Goal: Task Accomplishment & Management: Manage account settings

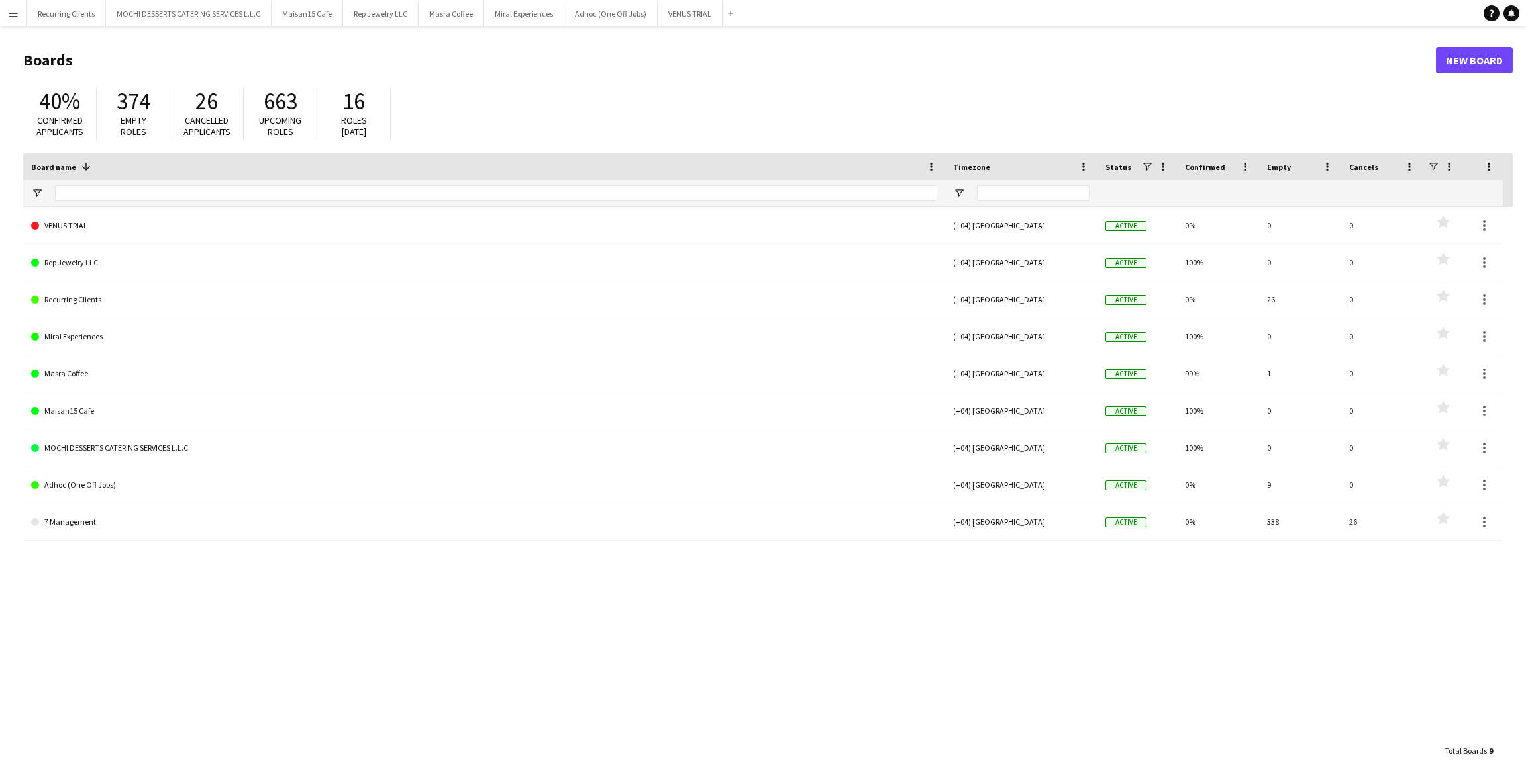
click at [18, 13] on app-icon "Menu" at bounding box center [14, 14] width 11 height 11
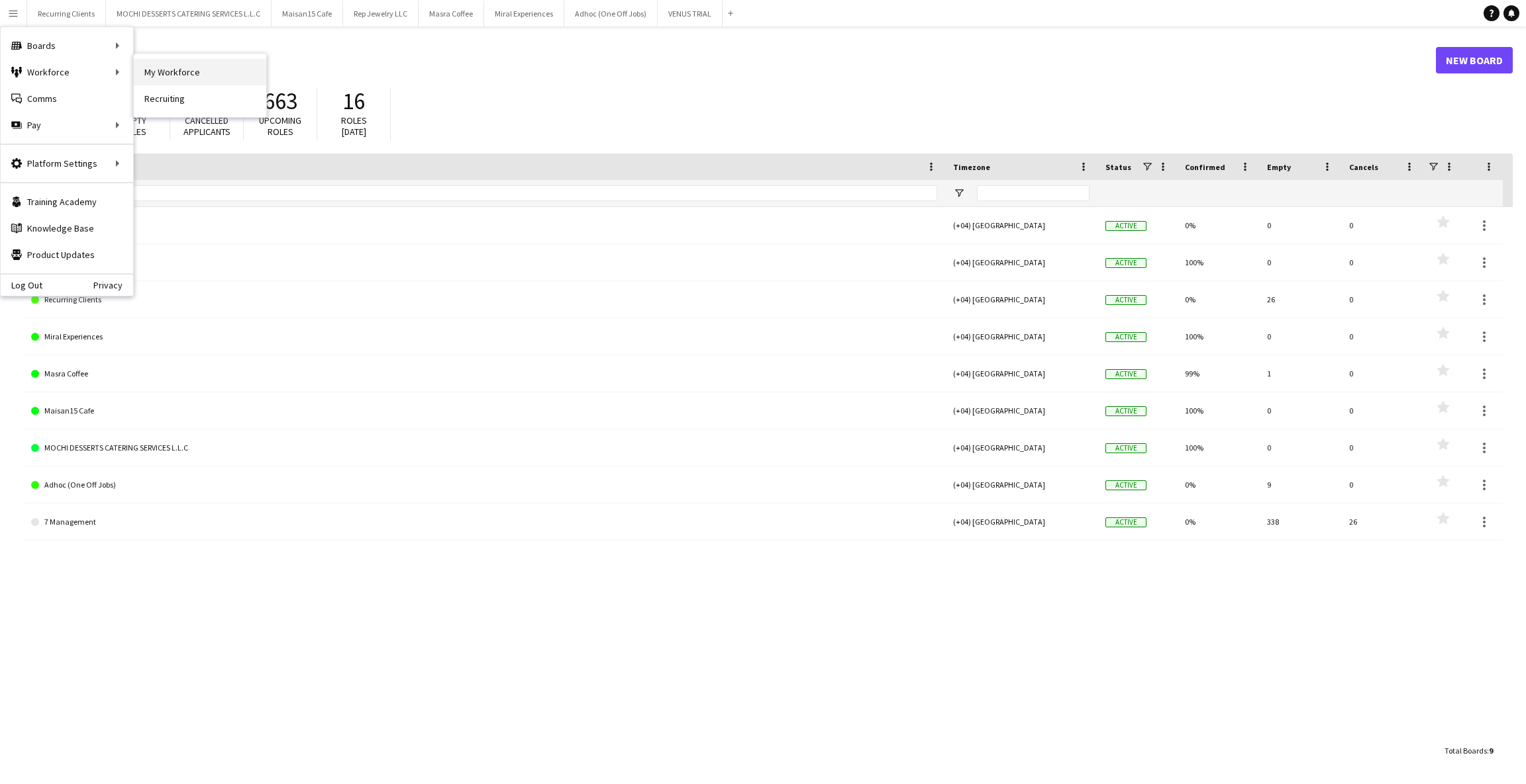
click at [165, 64] on link "My Workforce" at bounding box center [199, 72] width 132 height 26
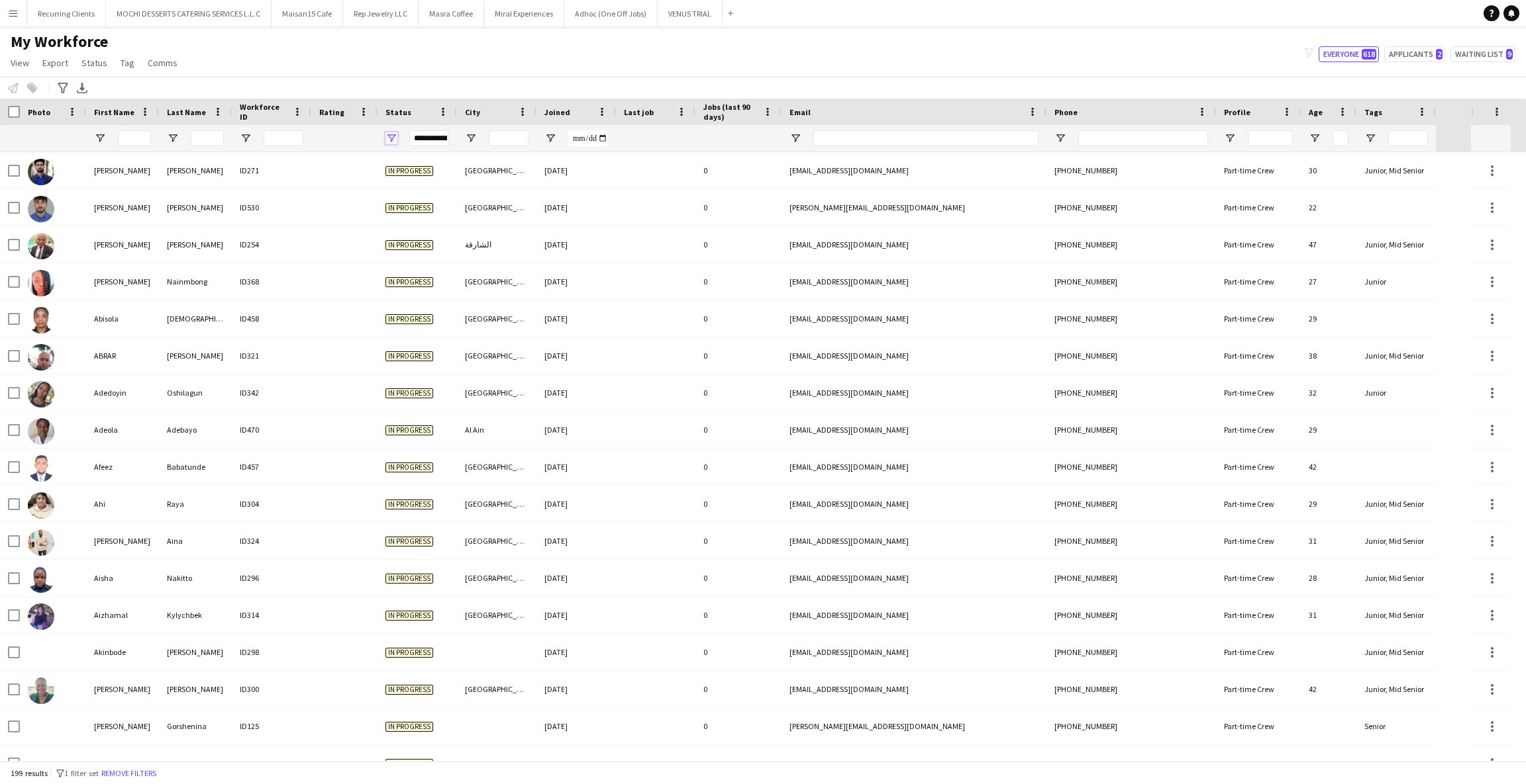
click at [391, 142] on span "Open Filter Menu" at bounding box center [391, 138] width 12 height 12
click at [414, 218] on div "(Select All)" at bounding box center [458, 219] width 105 height 10
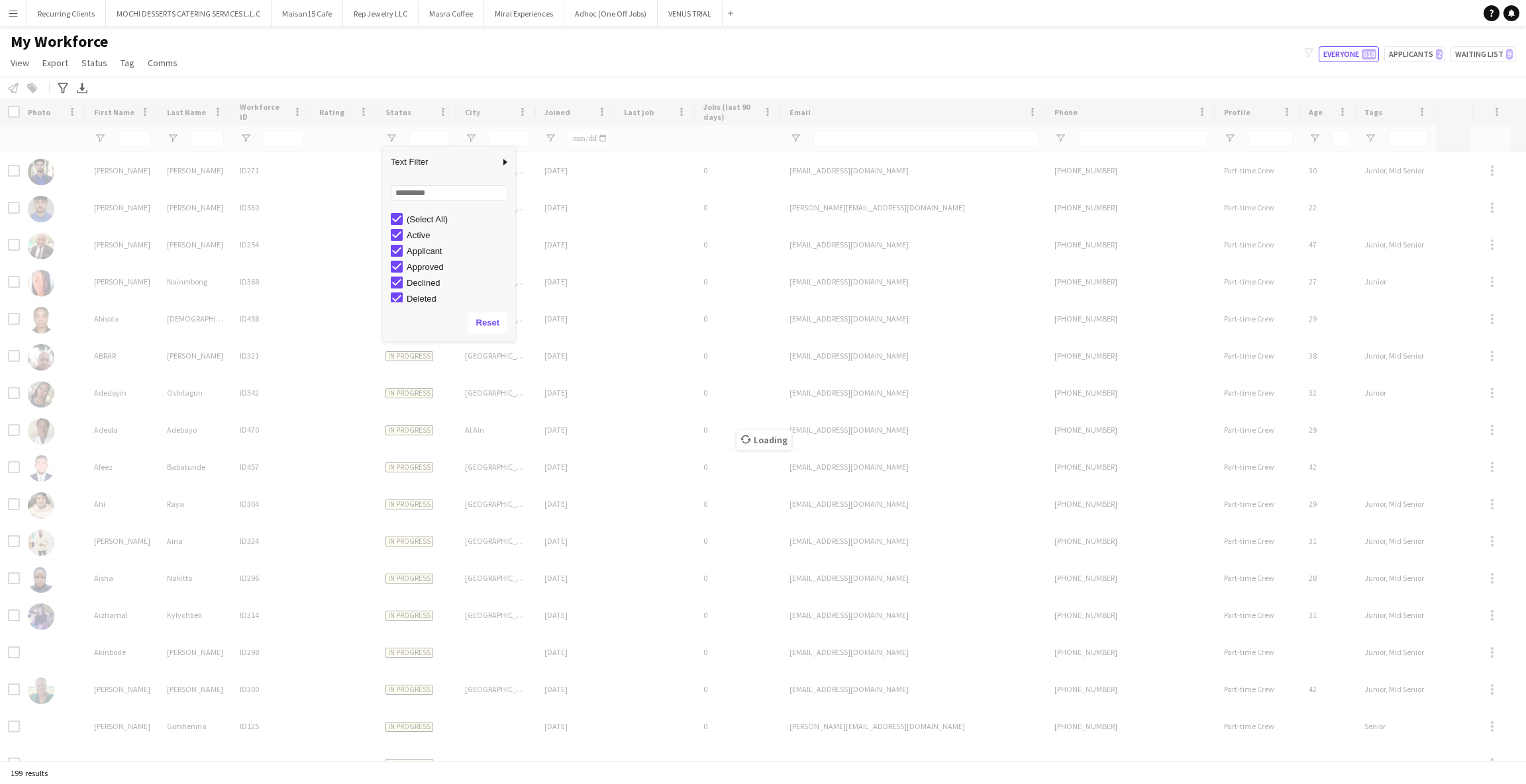
click at [414, 218] on div "(Select All)" at bounding box center [458, 219] width 105 height 10
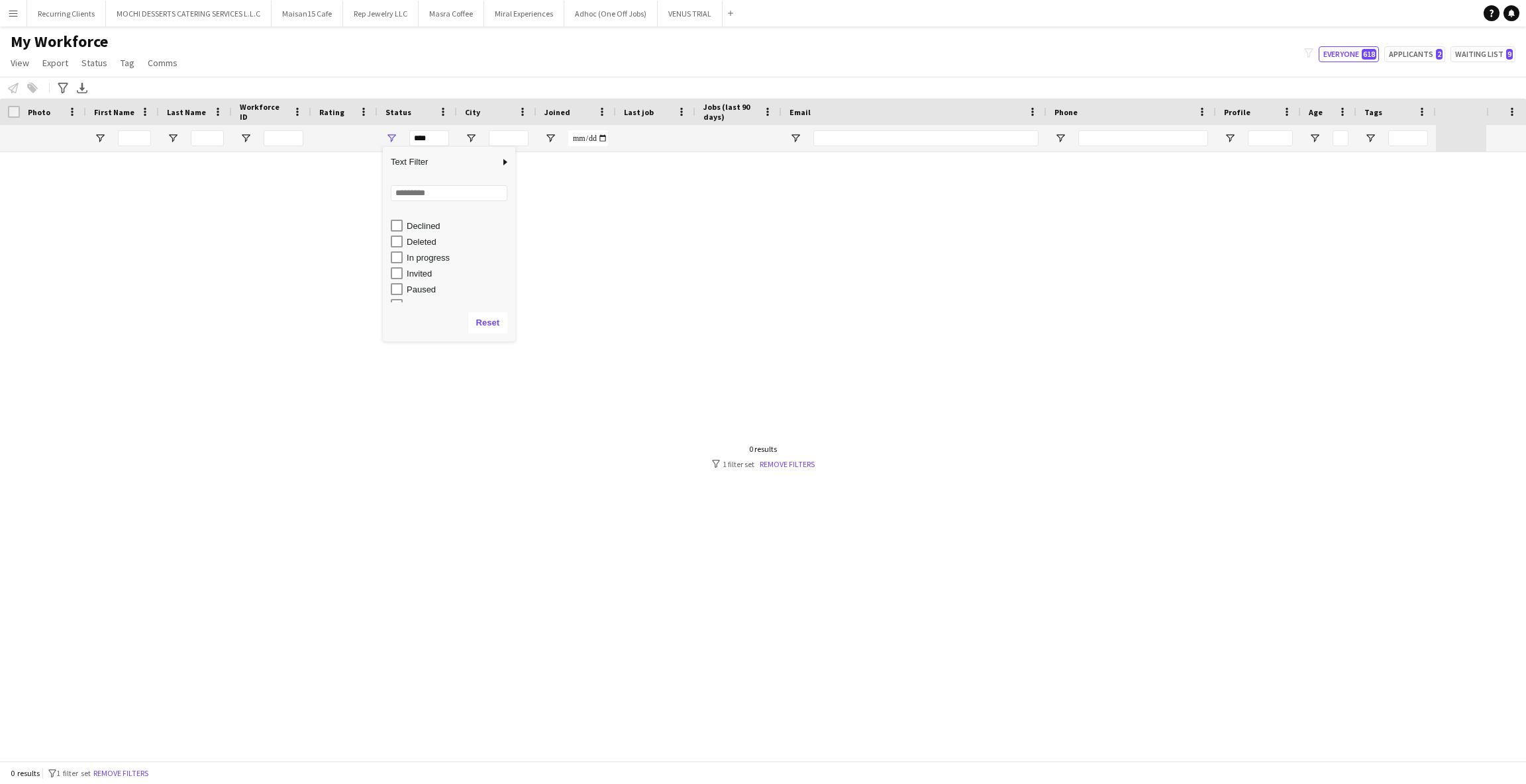
scroll to position [83, 0]
click at [430, 291] on div "Waiting list" at bounding box center [458, 295] width 105 height 10
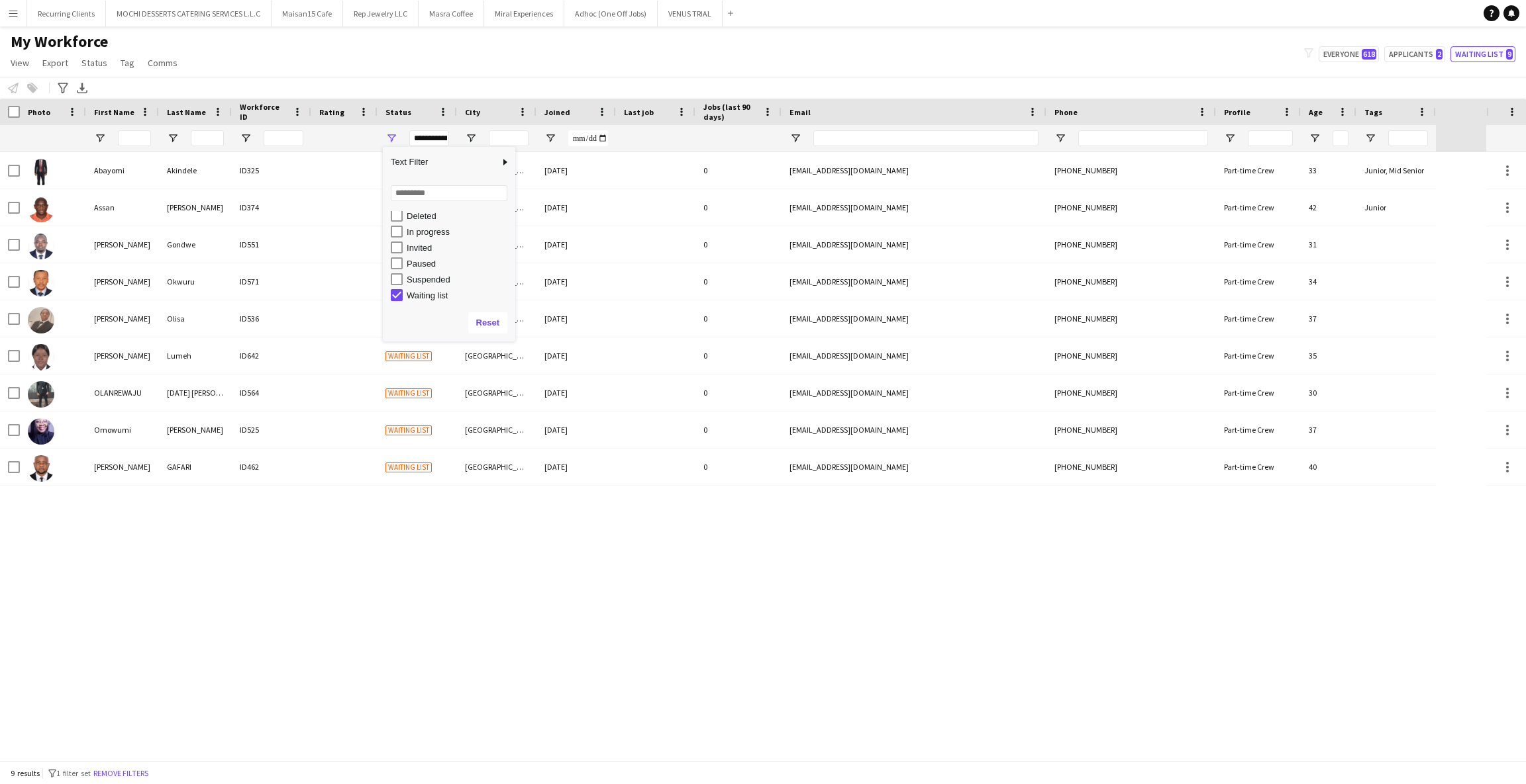
click at [426, 294] on div "Waiting list" at bounding box center [458, 295] width 105 height 10
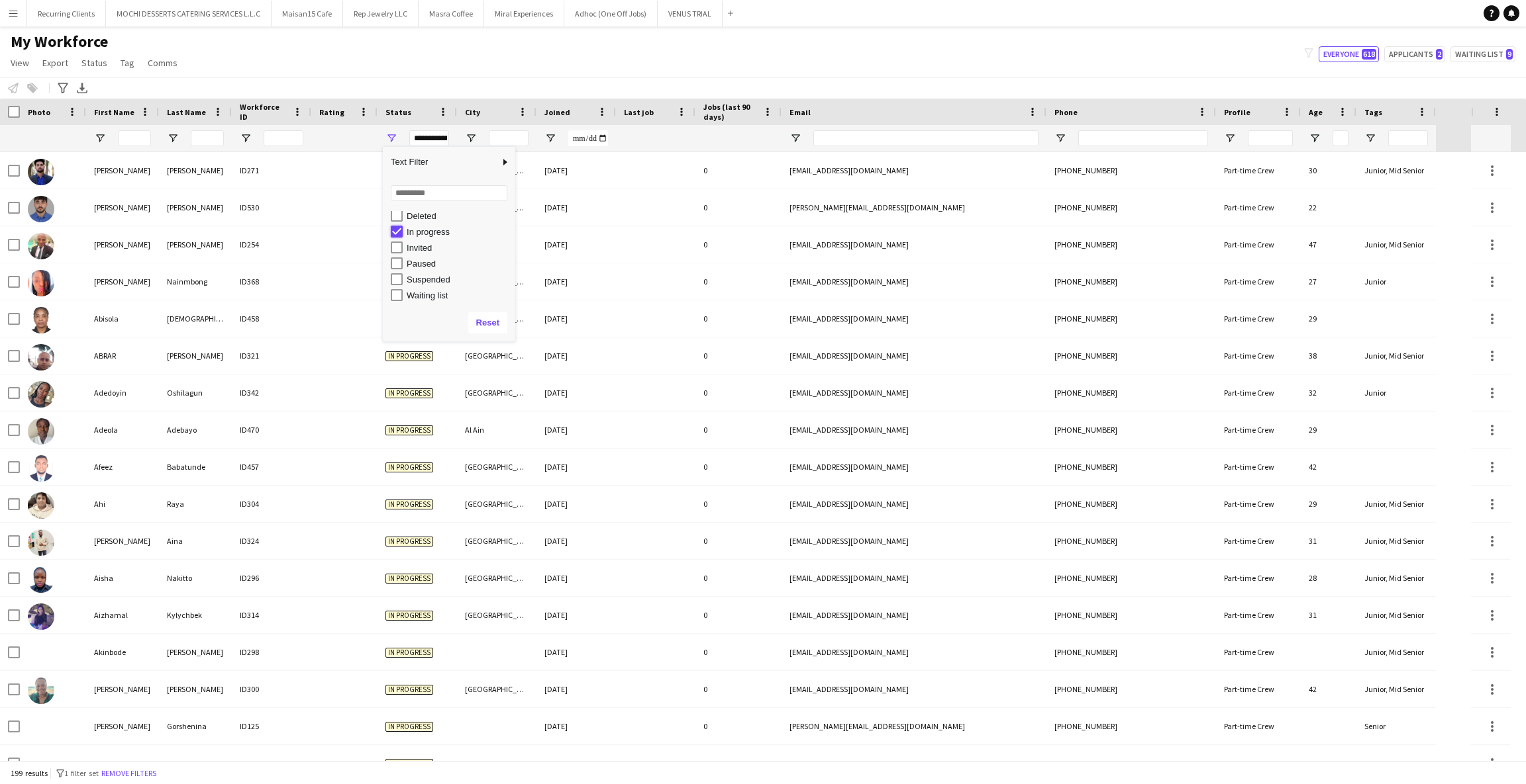
type input "***"
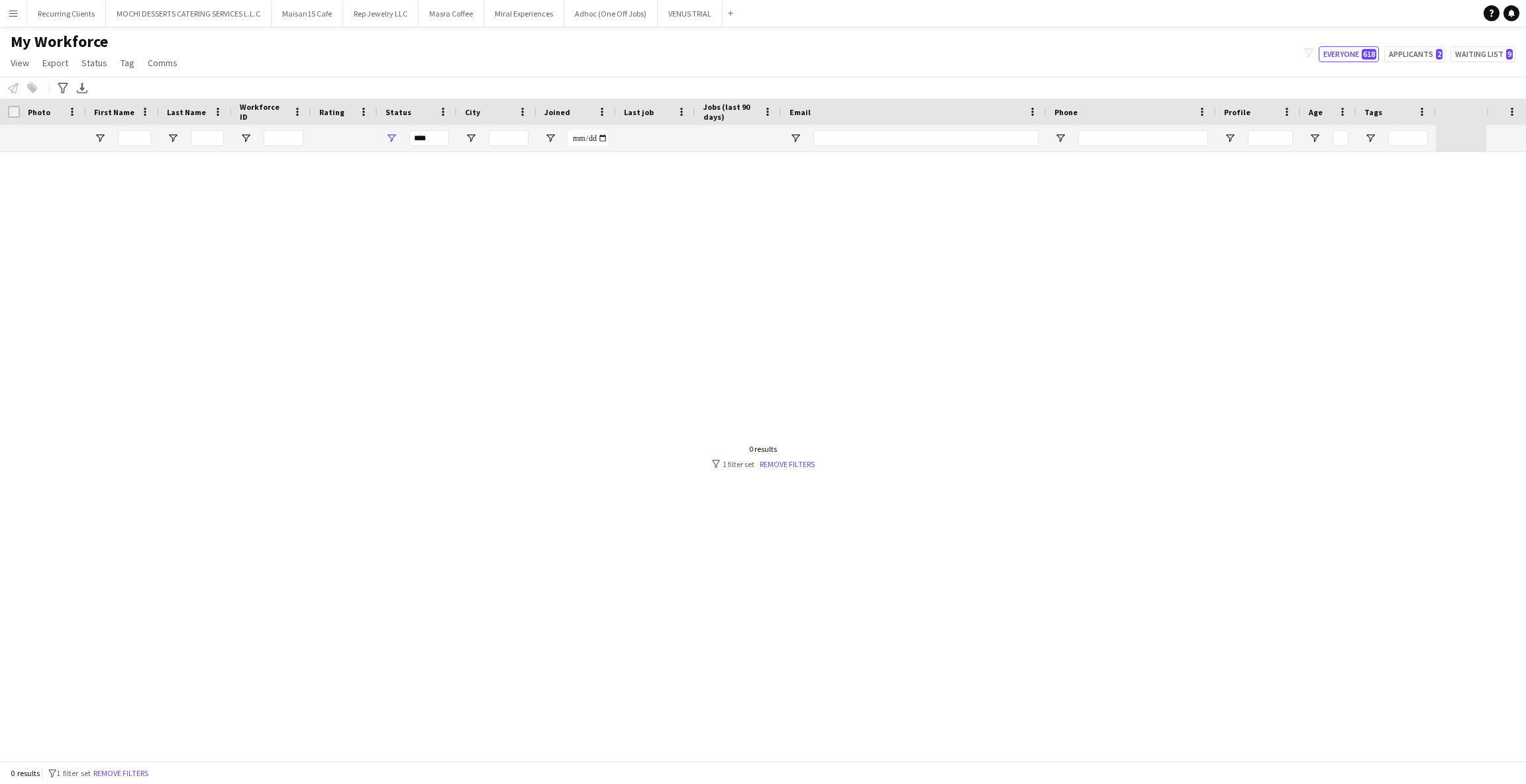
click at [3, 14] on button "Menu" at bounding box center [13, 13] width 26 height 26
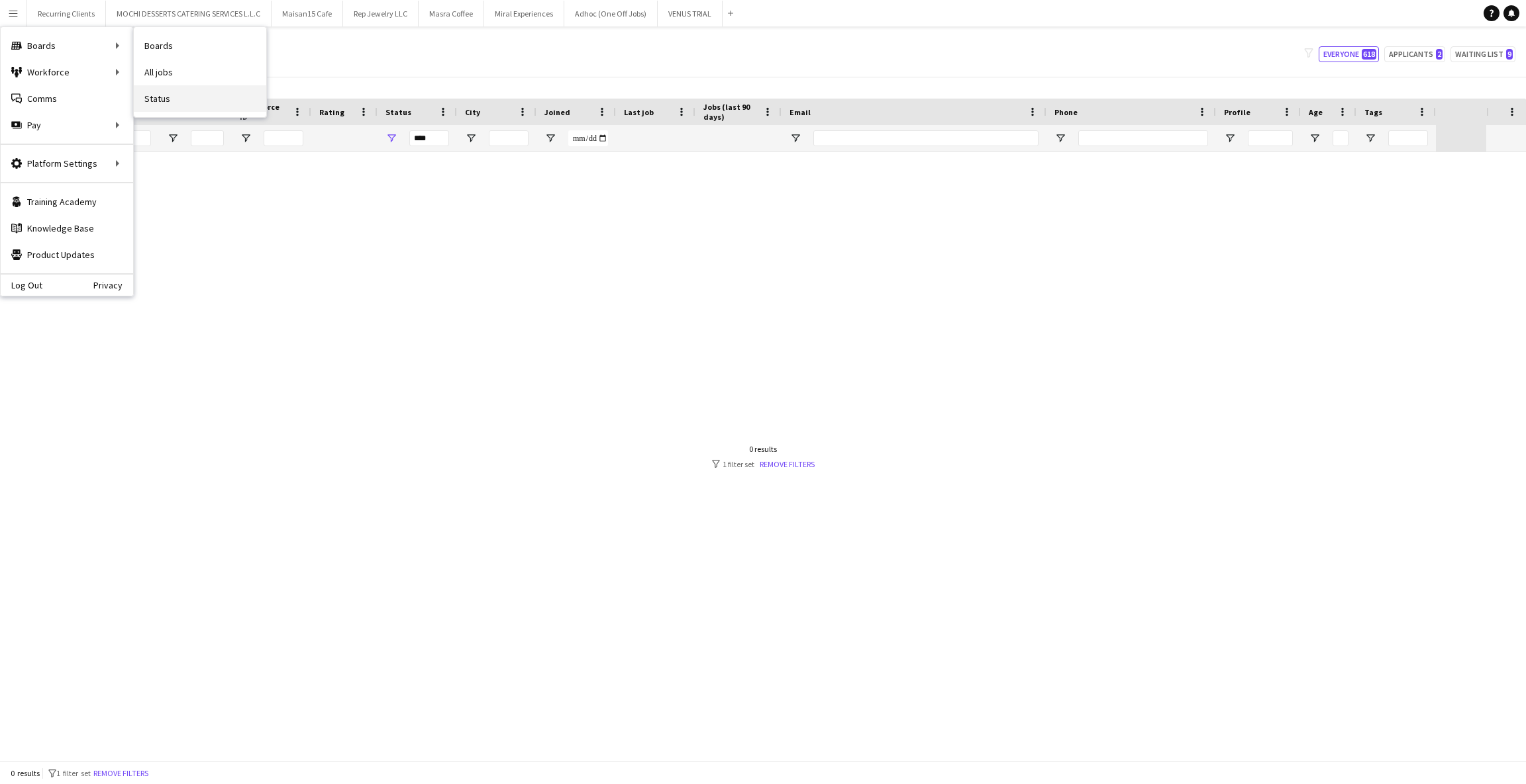
click at [161, 98] on link "Status" at bounding box center [199, 99] width 132 height 26
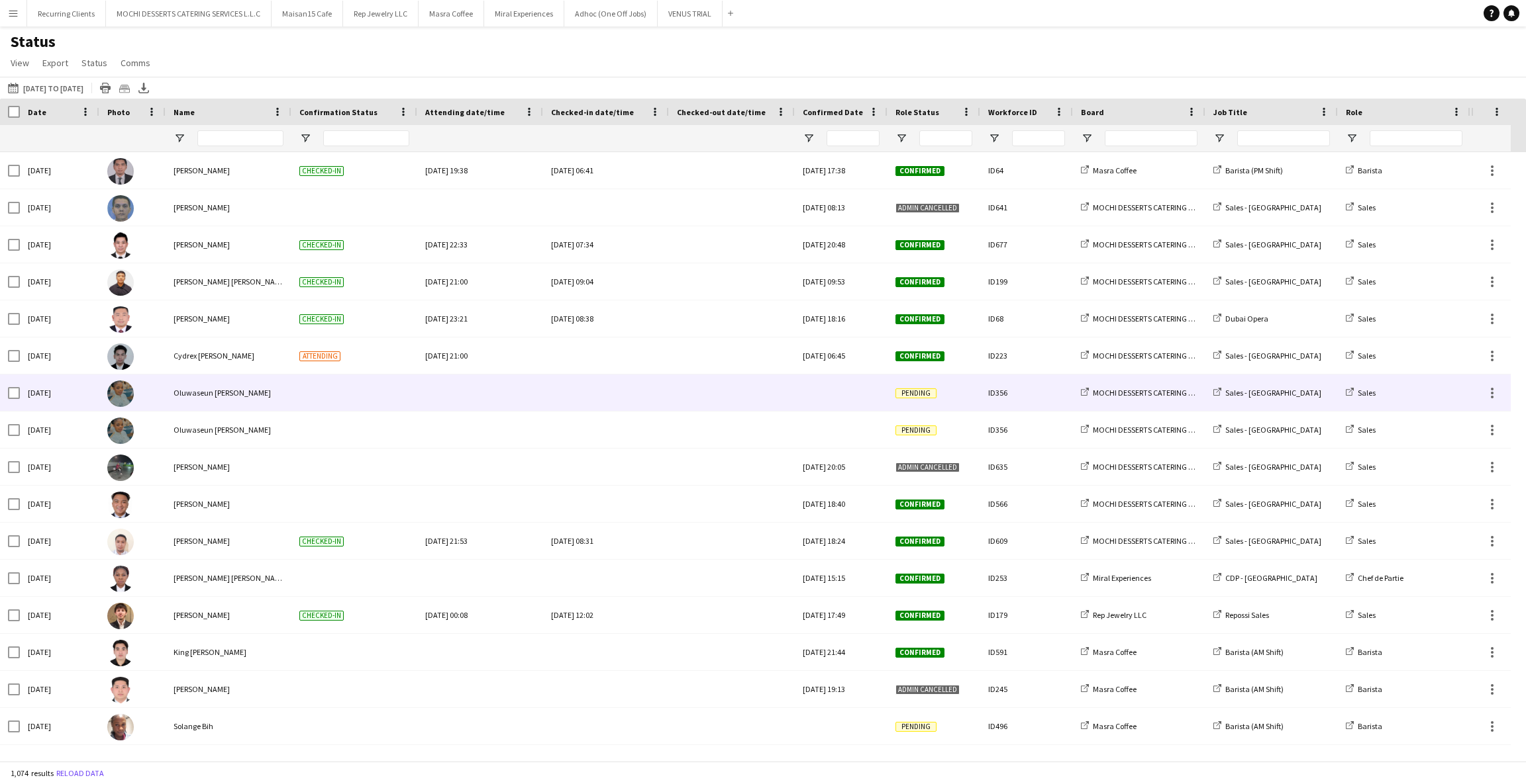
click at [424, 384] on div at bounding box center [480, 392] width 126 height 37
click at [223, 392] on span "Oluwaseun [PERSON_NAME]" at bounding box center [222, 392] width 98 height 10
click at [39, 392] on div "[DATE]" at bounding box center [59, 392] width 79 height 37
click at [201, 399] on div "Oluwaseun [PERSON_NAME]" at bounding box center [228, 392] width 126 height 37
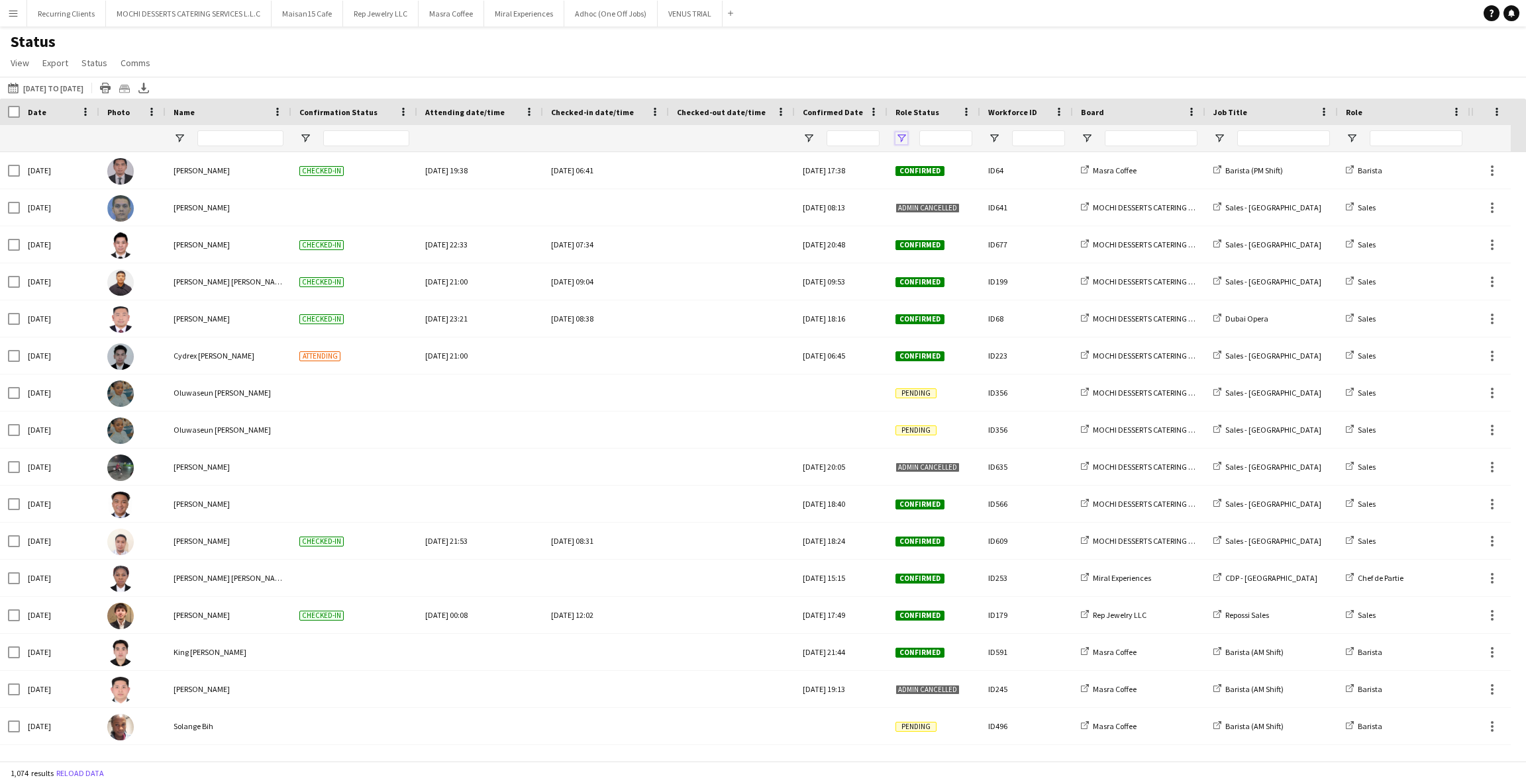
click at [868, 138] on span "Open Filter Menu" at bounding box center [901, 138] width 12 height 12
click at [868, 136] on span "Open Filter Menu" at bounding box center [901, 138] width 12 height 12
click at [868, 139] on span "Open Filter Menu" at bounding box center [901, 138] width 12 height 12
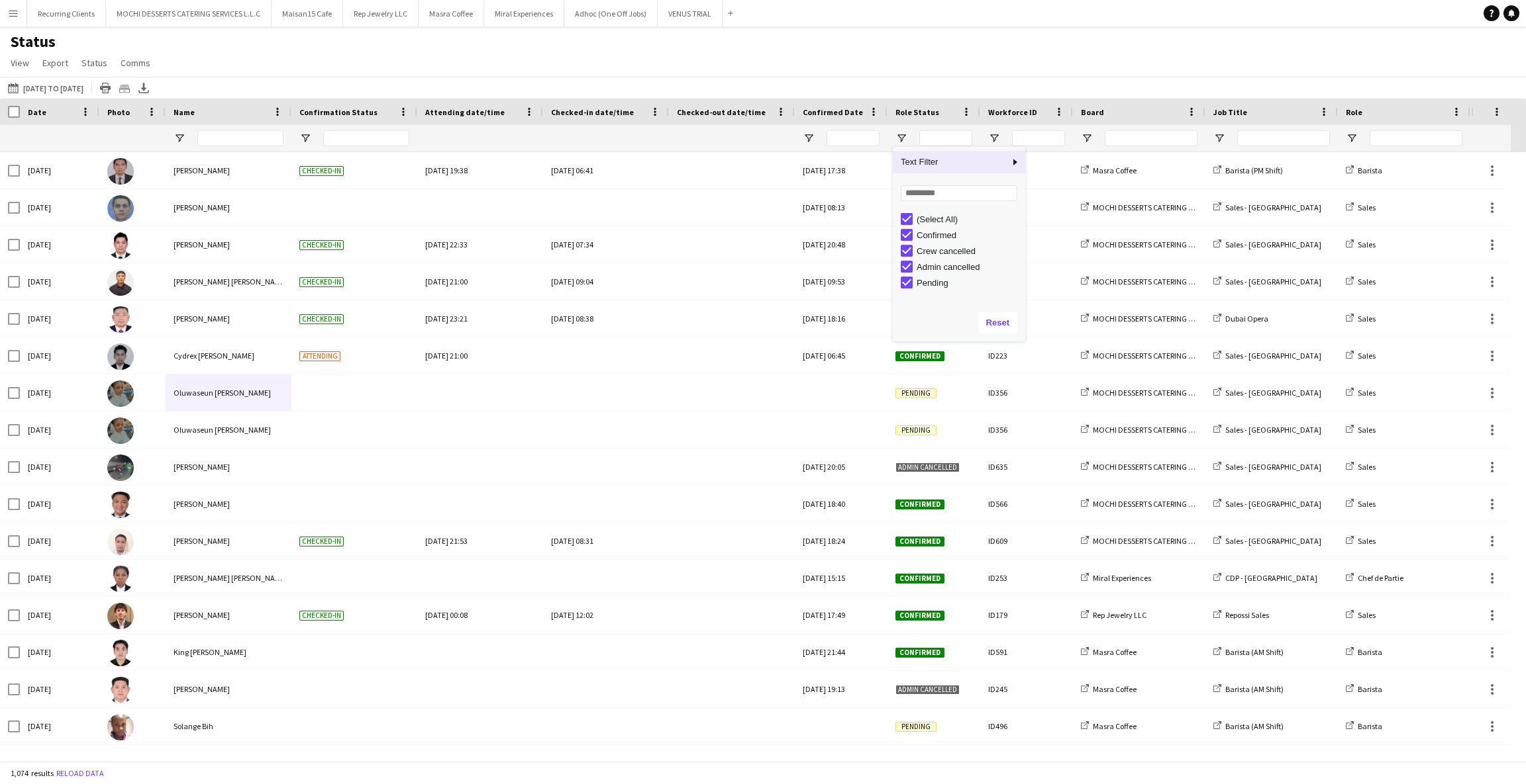
click at [868, 44] on div "Status View Views Default view New view Update view Delete view Edit name Custo…" at bounding box center [763, 54] width 1526 height 45
click at [18, 19] on button "Menu" at bounding box center [13, 13] width 26 height 26
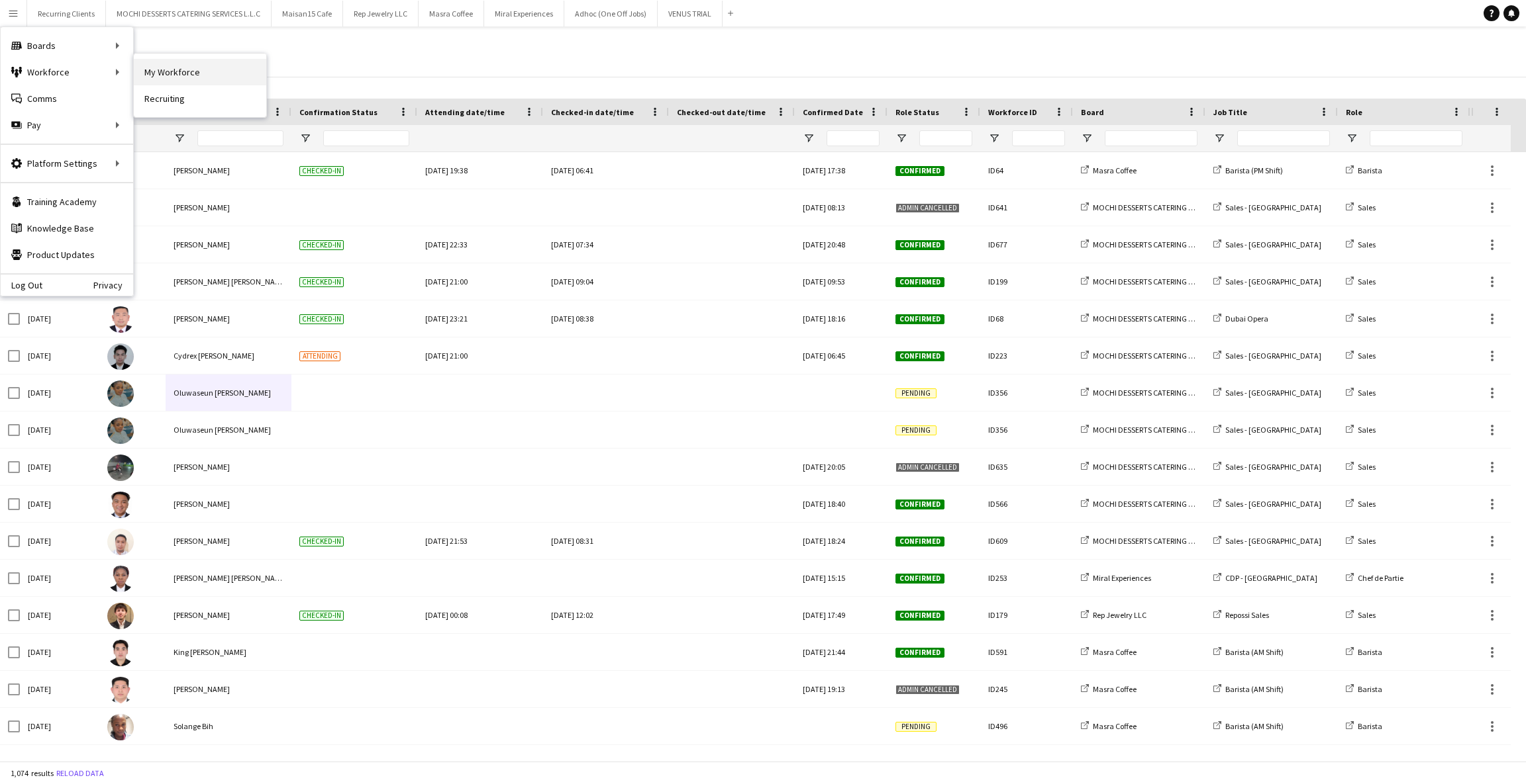
click at [161, 74] on link "My Workforce" at bounding box center [199, 72] width 132 height 26
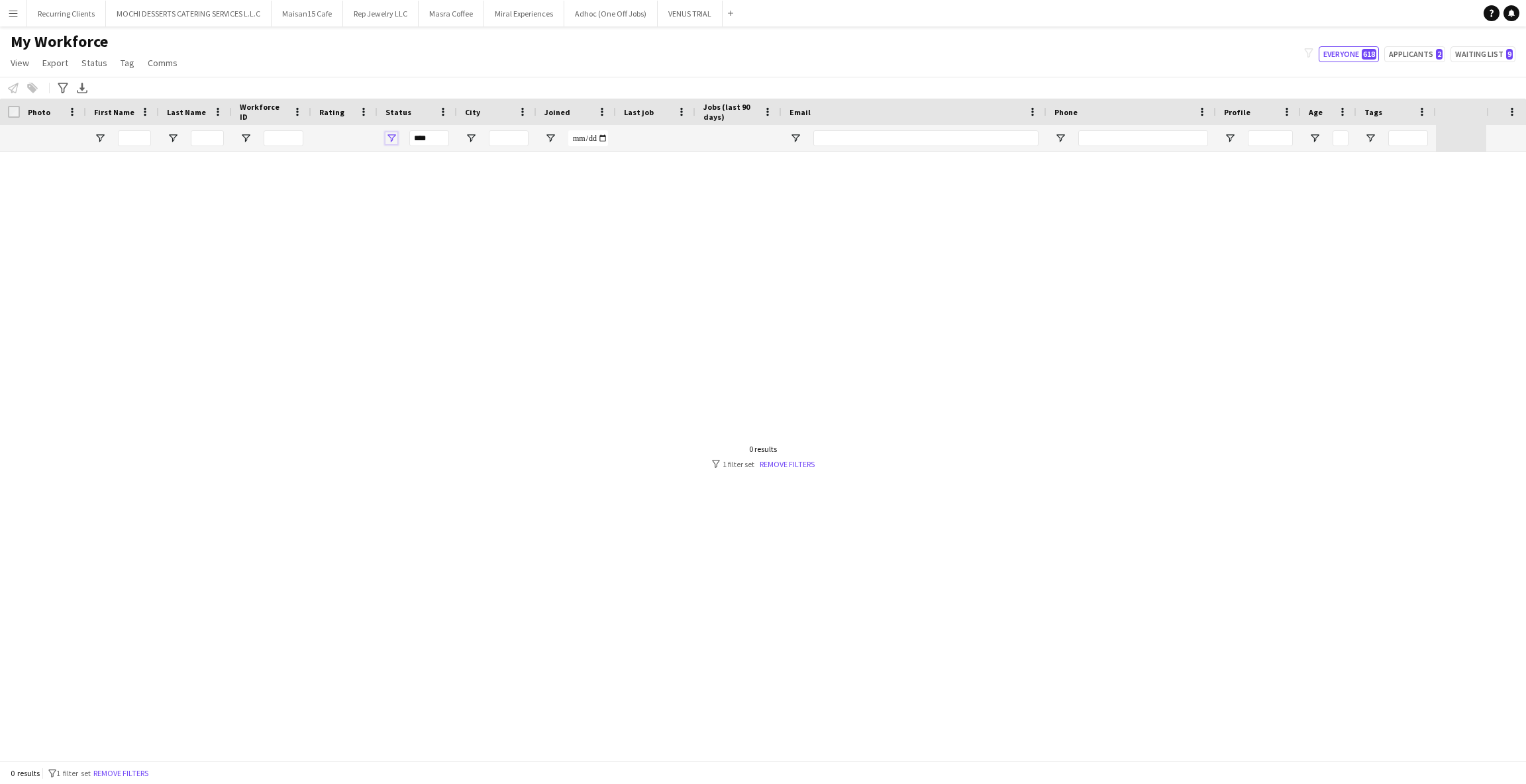
click at [389, 136] on span "Open Filter Menu" at bounding box center [391, 138] width 12 height 12
click at [404, 223] on div "(Select All)" at bounding box center [453, 218] width 124 height 16
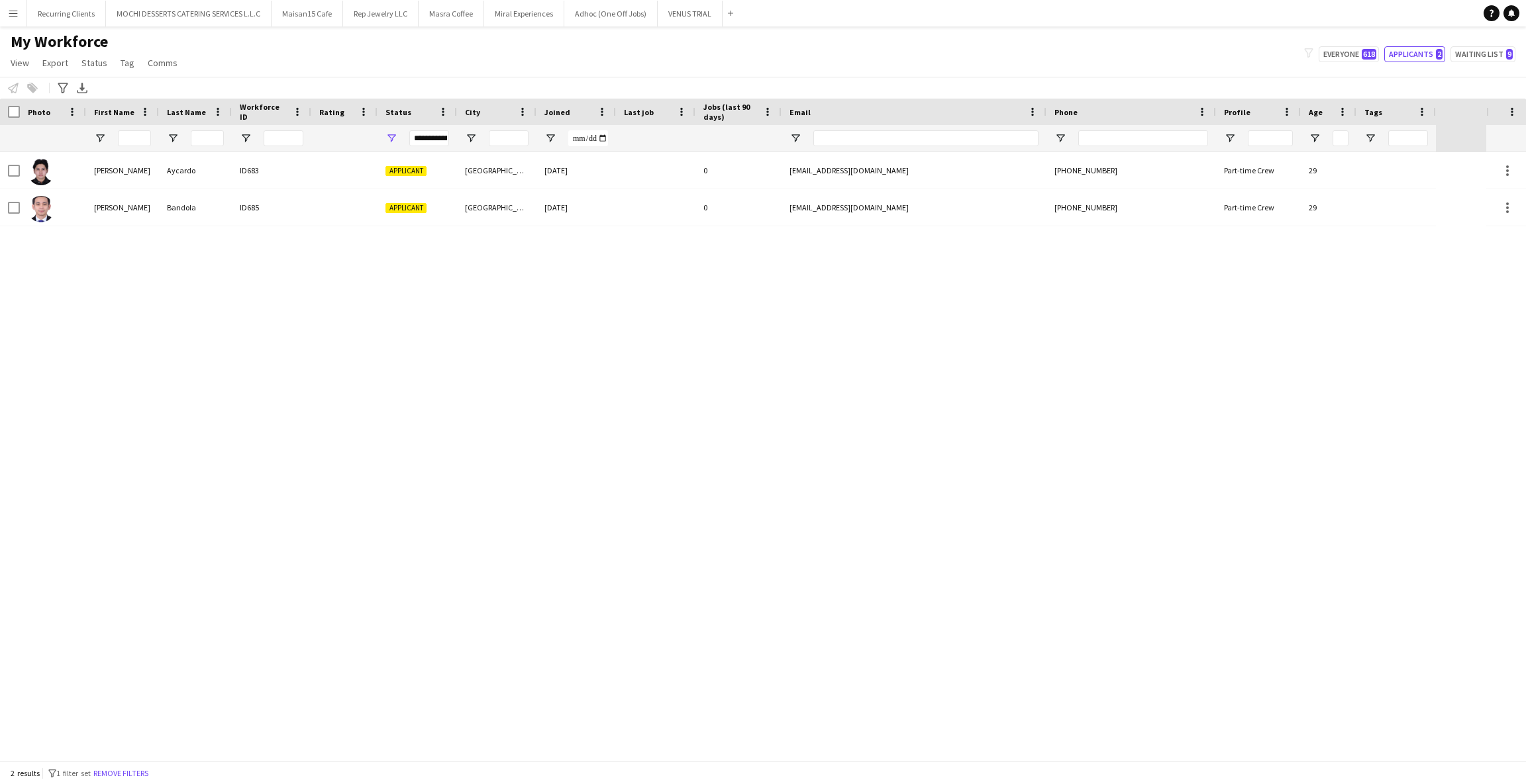
click at [631, 283] on div "[PERSON_NAME] ID683 Applicant [GEOGRAPHIC_DATA] [DATE] 0 [EMAIL_ADDRESS][DOMAIN…" at bounding box center [742, 456] width 1486 height 609
click at [385, 135] on span "Open Filter Menu" at bounding box center [391, 138] width 12 height 12
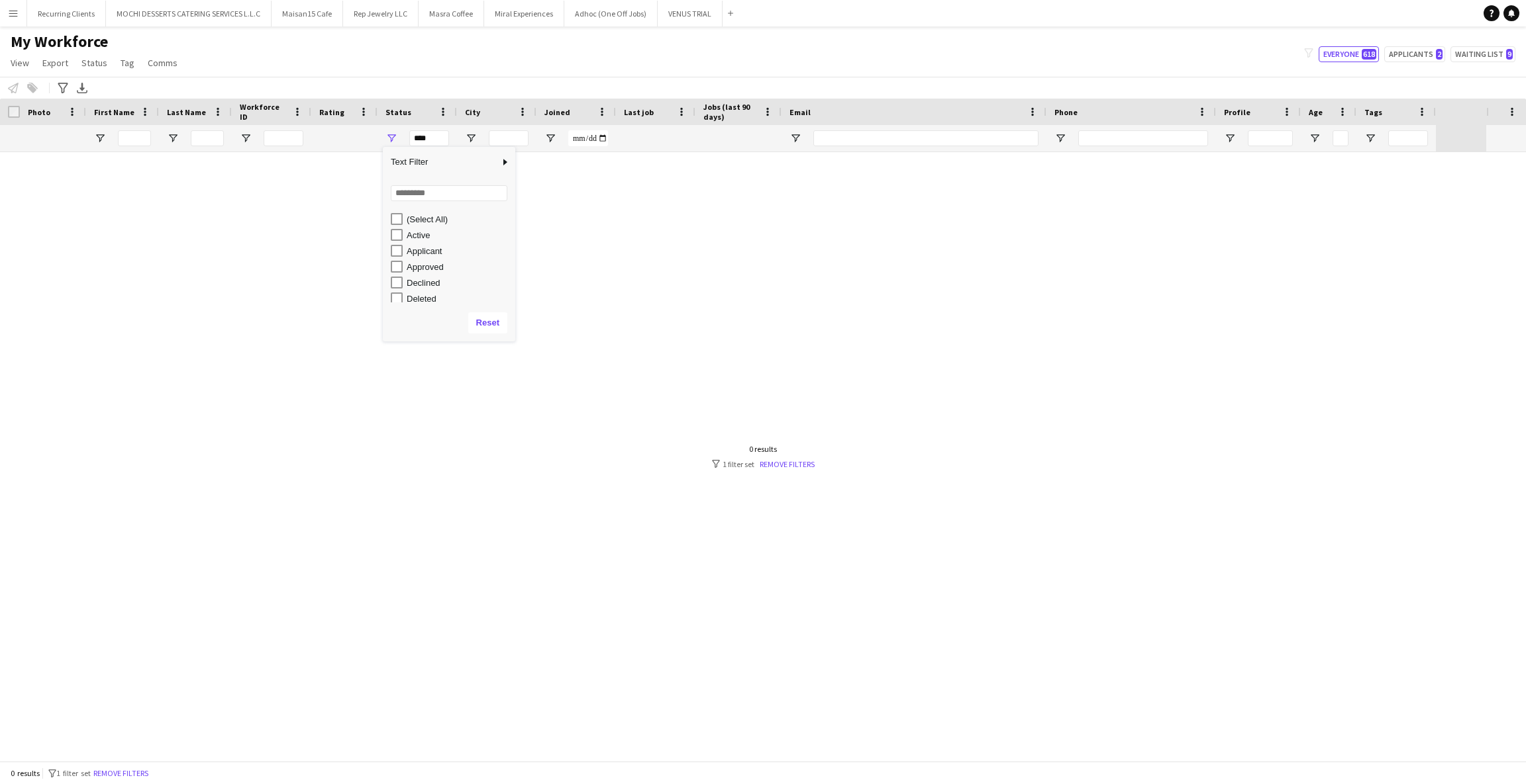
click at [616, 308] on div at bounding box center [742, 456] width 1486 height 609
click at [384, 136] on div "***" at bounding box center [416, 138] width 79 height 26
click at [390, 138] on span "Open Filter Menu" at bounding box center [391, 138] width 12 height 12
type input "**********"
